Goal: Task Accomplishment & Management: Manage account settings

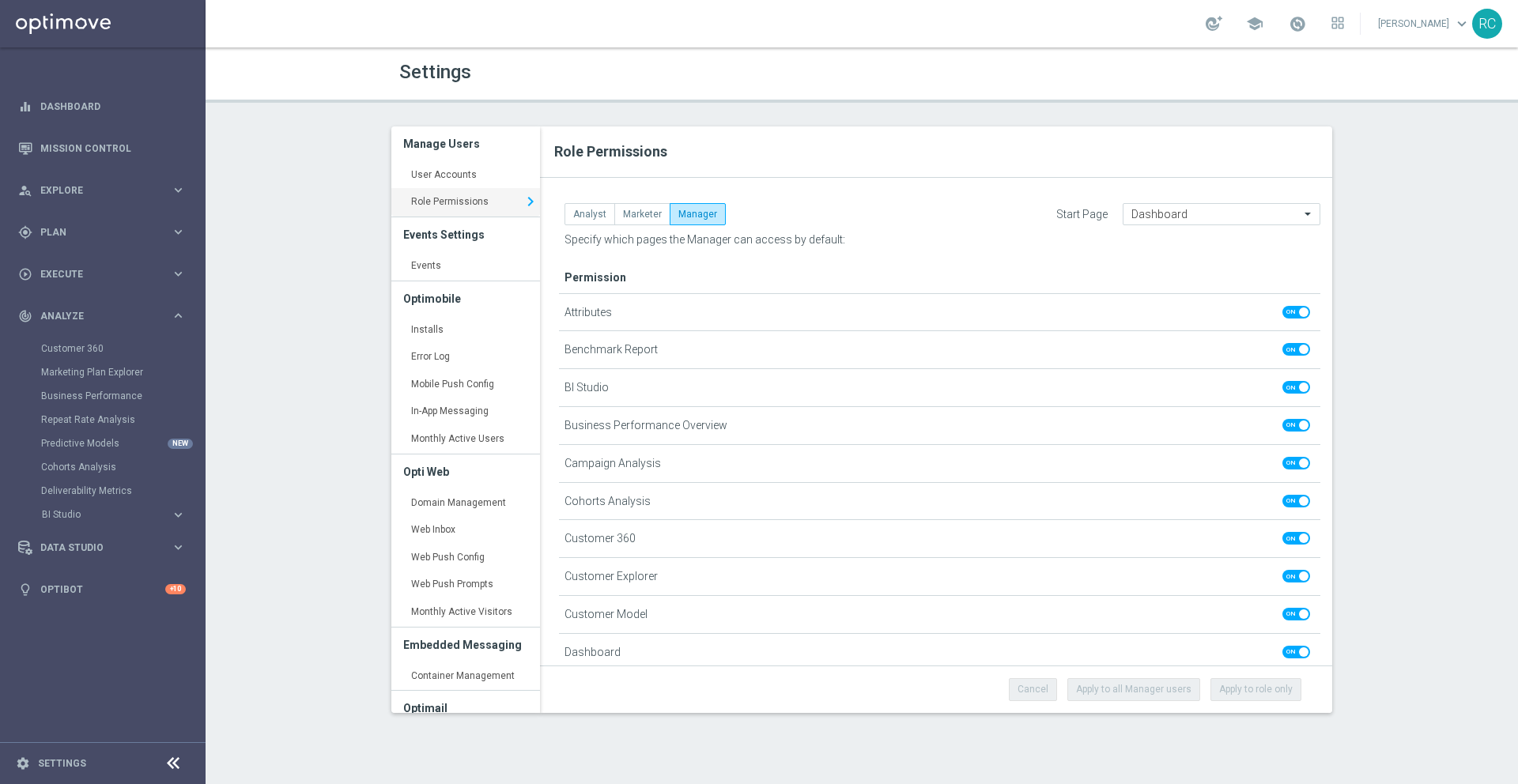
scroll to position [1064, 0]
